Goal: Task Accomplishment & Management: Manage account settings

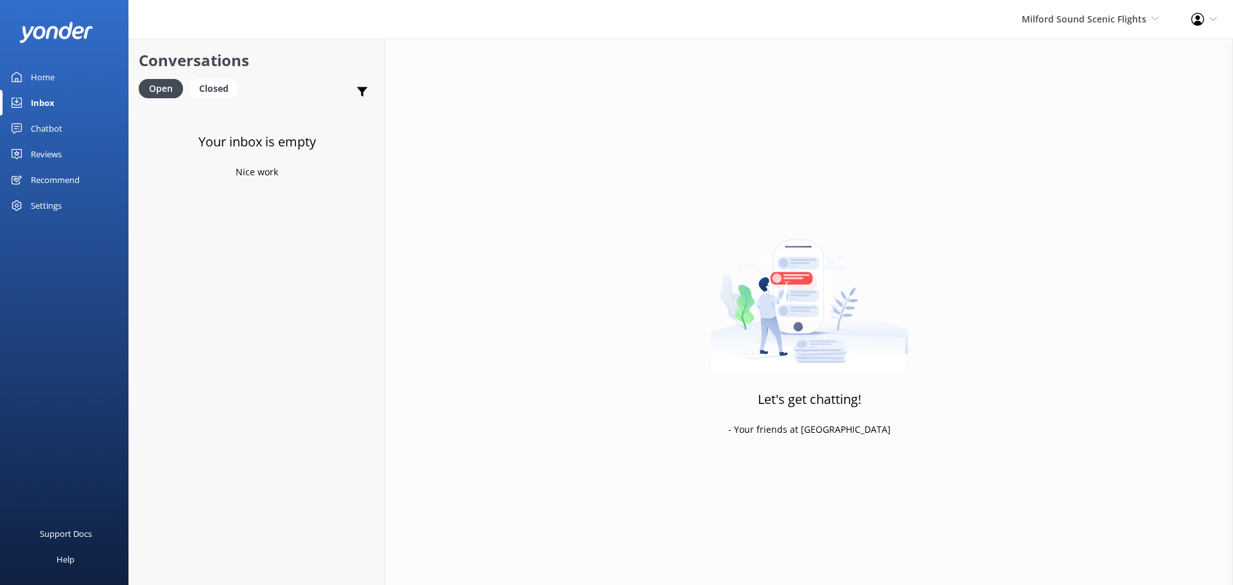
drag, startPoint x: 632, startPoint y: 190, endPoint x: 573, endPoint y: 232, distance: 72.4
click at [632, 190] on div "Let's get chatting! - Your friends at [GEOGRAPHIC_DATA]" at bounding box center [809, 331] width 848 height 585
